Goal: Navigation & Orientation: Find specific page/section

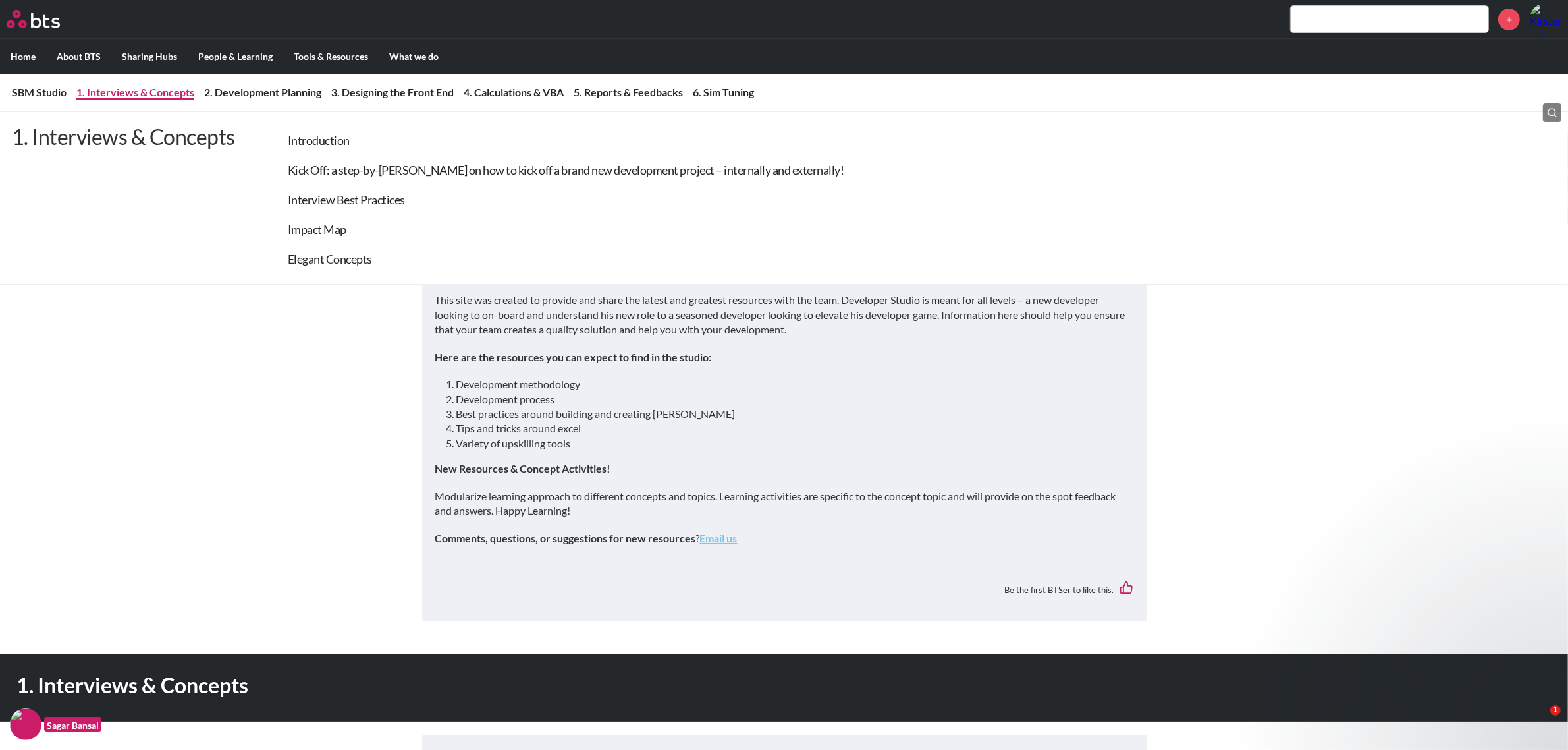
click at [102, 189] on p "1. Interviews & Concepts" at bounding box center [123, 192] width 223 height 136
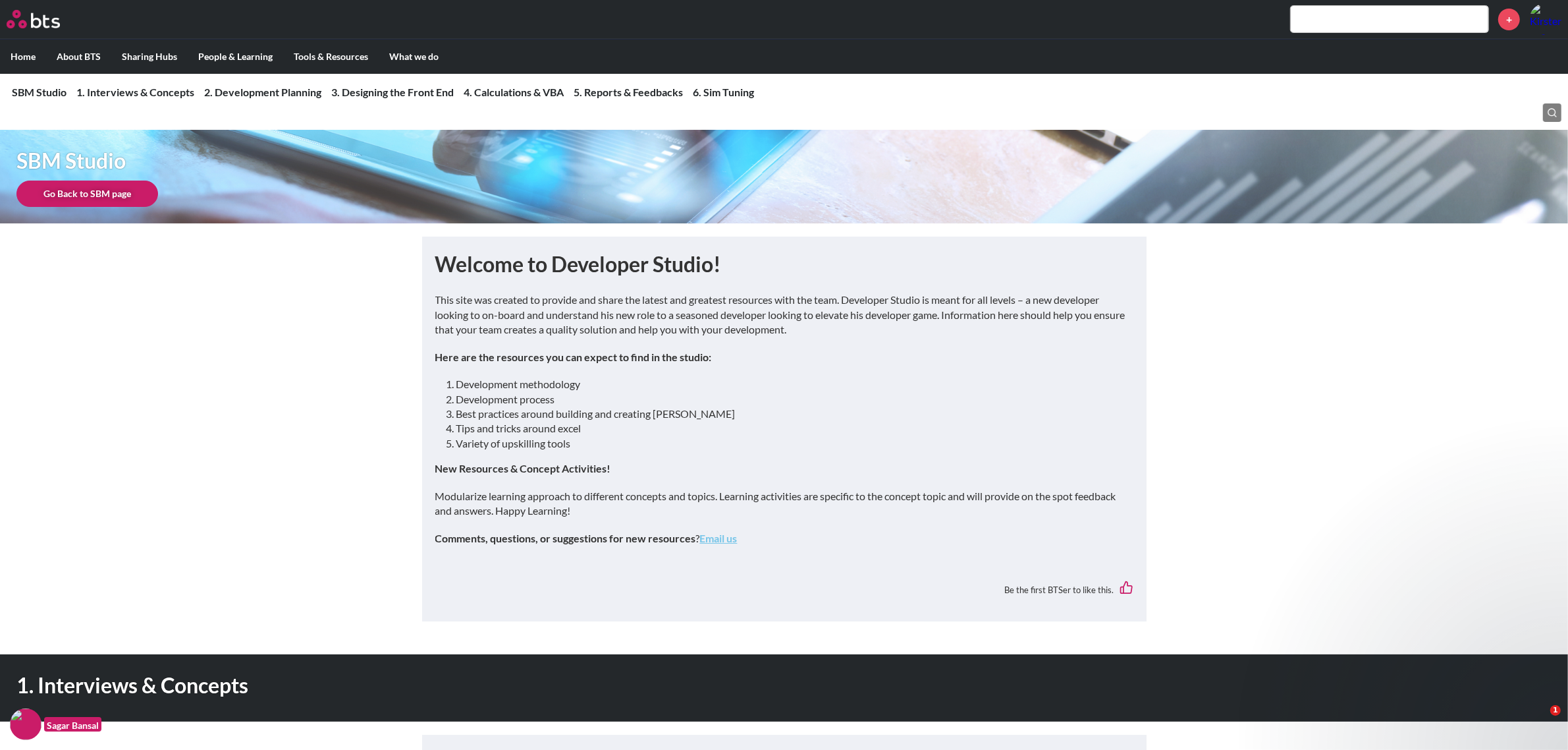
click at [124, 193] on link "Go Back to SBM page" at bounding box center [87, 193] width 142 height 26
